Goal: Task Accomplishment & Management: Manage account settings

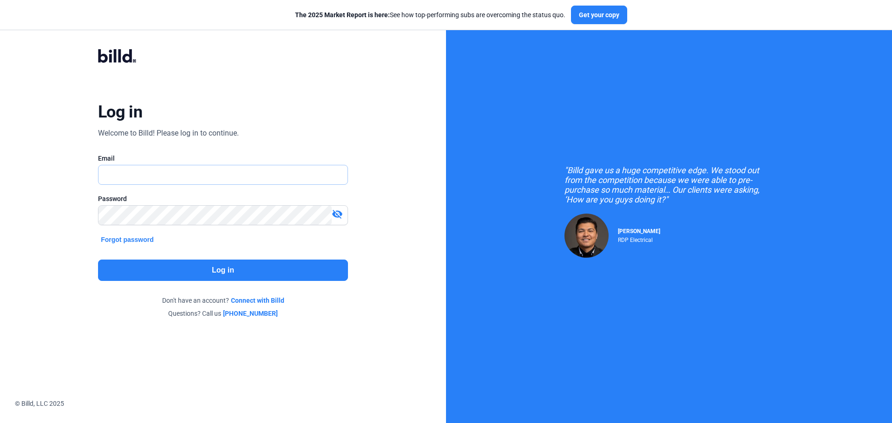
type input "[EMAIL_ADDRESS][DOMAIN_NAME]"
click at [222, 274] on button "Log in" at bounding box center [223, 270] width 250 height 21
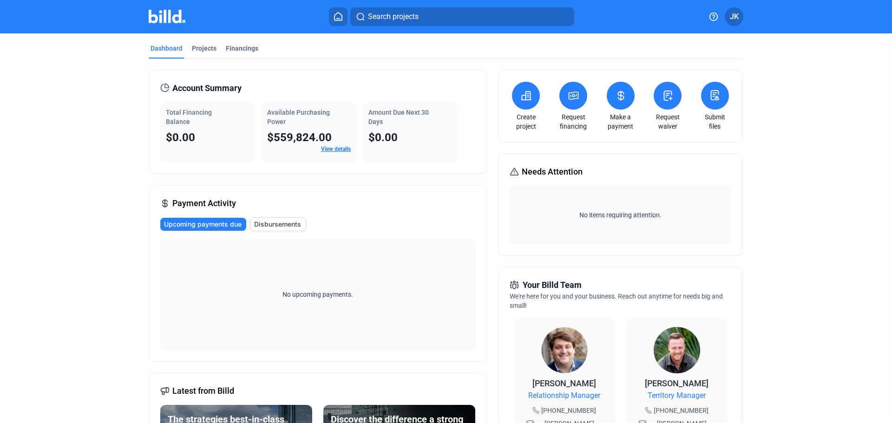
click at [715, 105] on button at bounding box center [715, 96] width 28 height 28
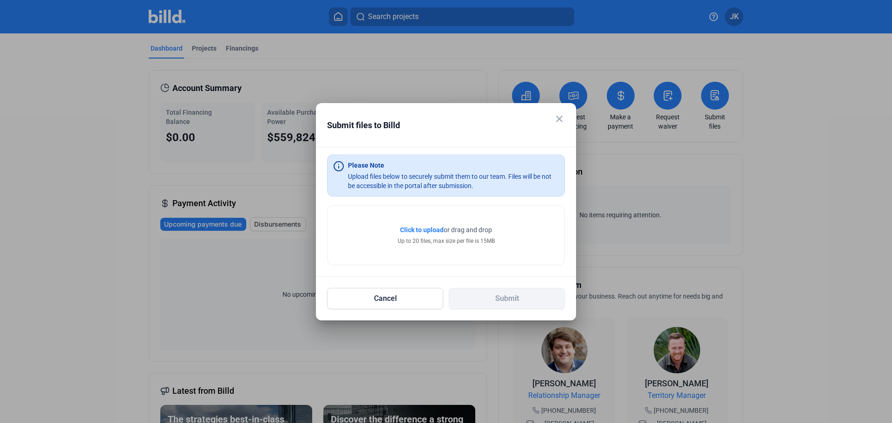
click at [560, 121] on mat-icon "close" at bounding box center [559, 118] width 11 height 11
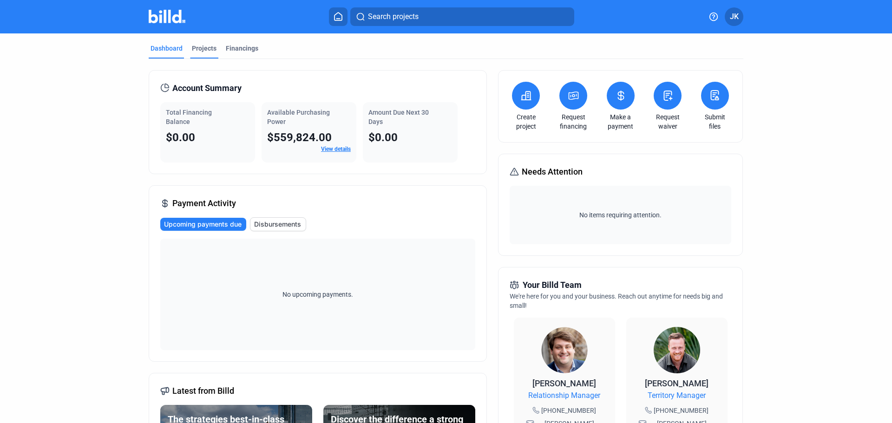
click at [205, 50] on div "Projects" at bounding box center [204, 48] width 25 height 9
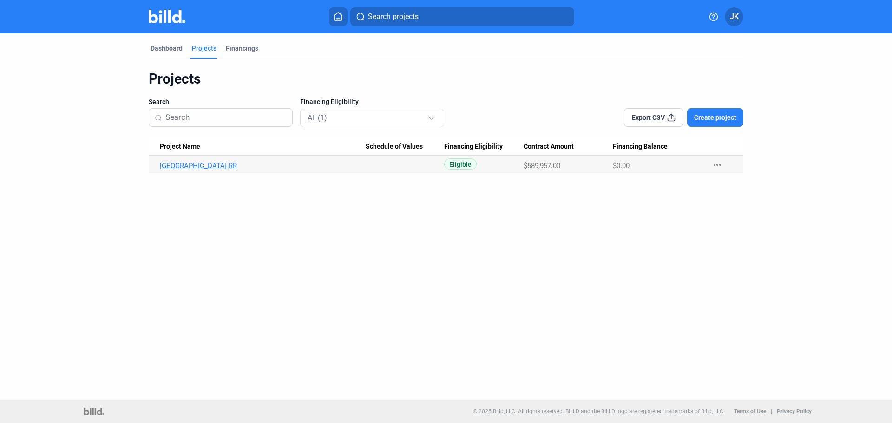
click at [231, 165] on link "[GEOGRAPHIC_DATA] RR" at bounding box center [263, 166] width 206 height 8
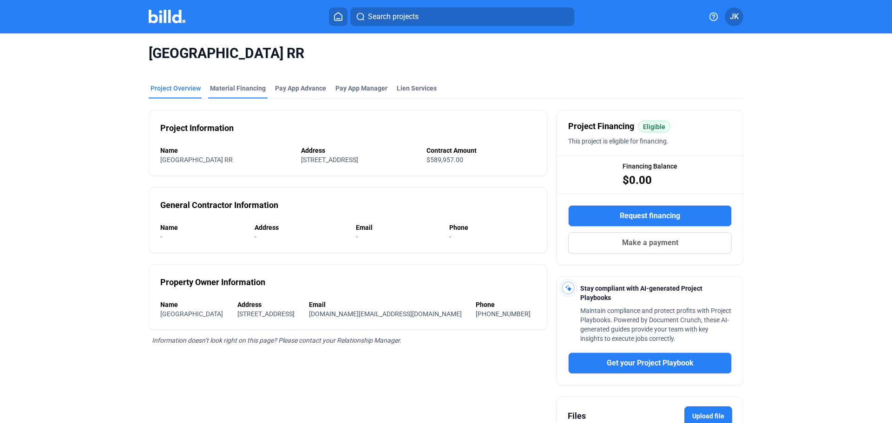
click at [228, 90] on div "Material Financing" at bounding box center [238, 88] width 56 height 9
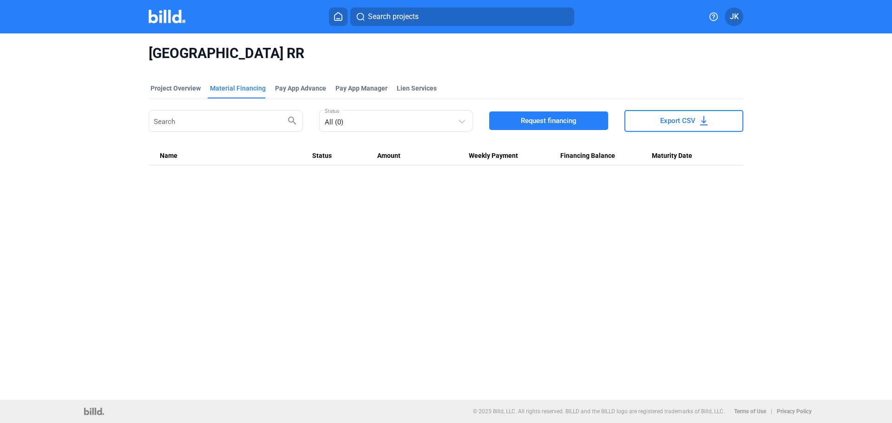
click at [367, 238] on div "JCPS Western Middle School RR Project Overview Material Financing Pay App Advan…" at bounding box center [446, 216] width 892 height 367
